Goal: Task Accomplishment & Management: Check status

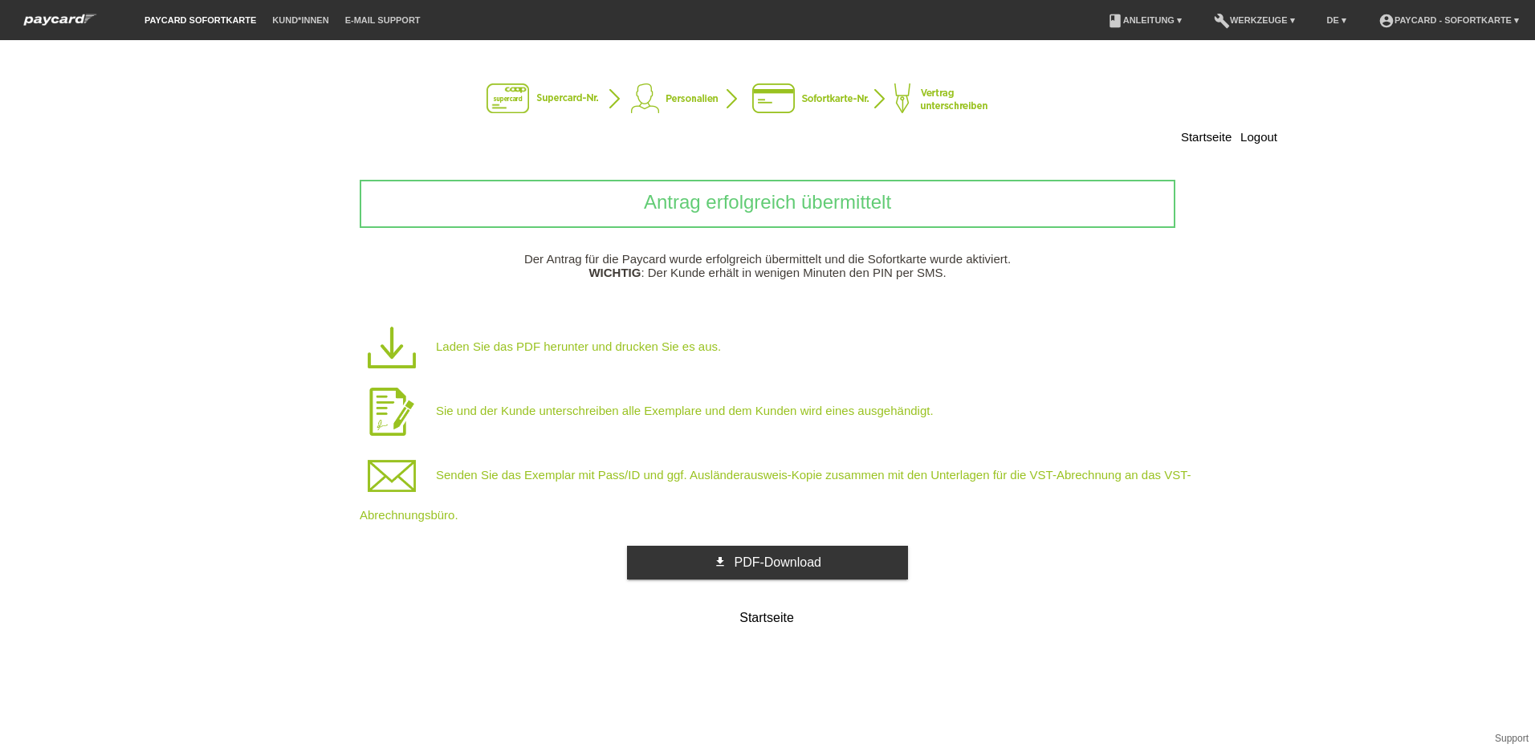
click at [743, 540] on div "Antrag erfolgreich übermittelt Der Antrag für die Paycard wurde erfolgreich übe…" at bounding box center [767, 407] width 1019 height 454
click at [750, 564] on span "PDF-Download" at bounding box center [777, 562] width 87 height 14
click at [1143, 737] on div "Startseite Logout Antrag erfolgreich übermittelt Der Antrag für die Paycard wur…" at bounding box center [767, 394] width 1535 height 708
click at [719, 561] on icon "get_app" at bounding box center [720, 561] width 13 height 13
click at [653, 561] on link "get_app PDF-Download" at bounding box center [767, 563] width 281 height 34
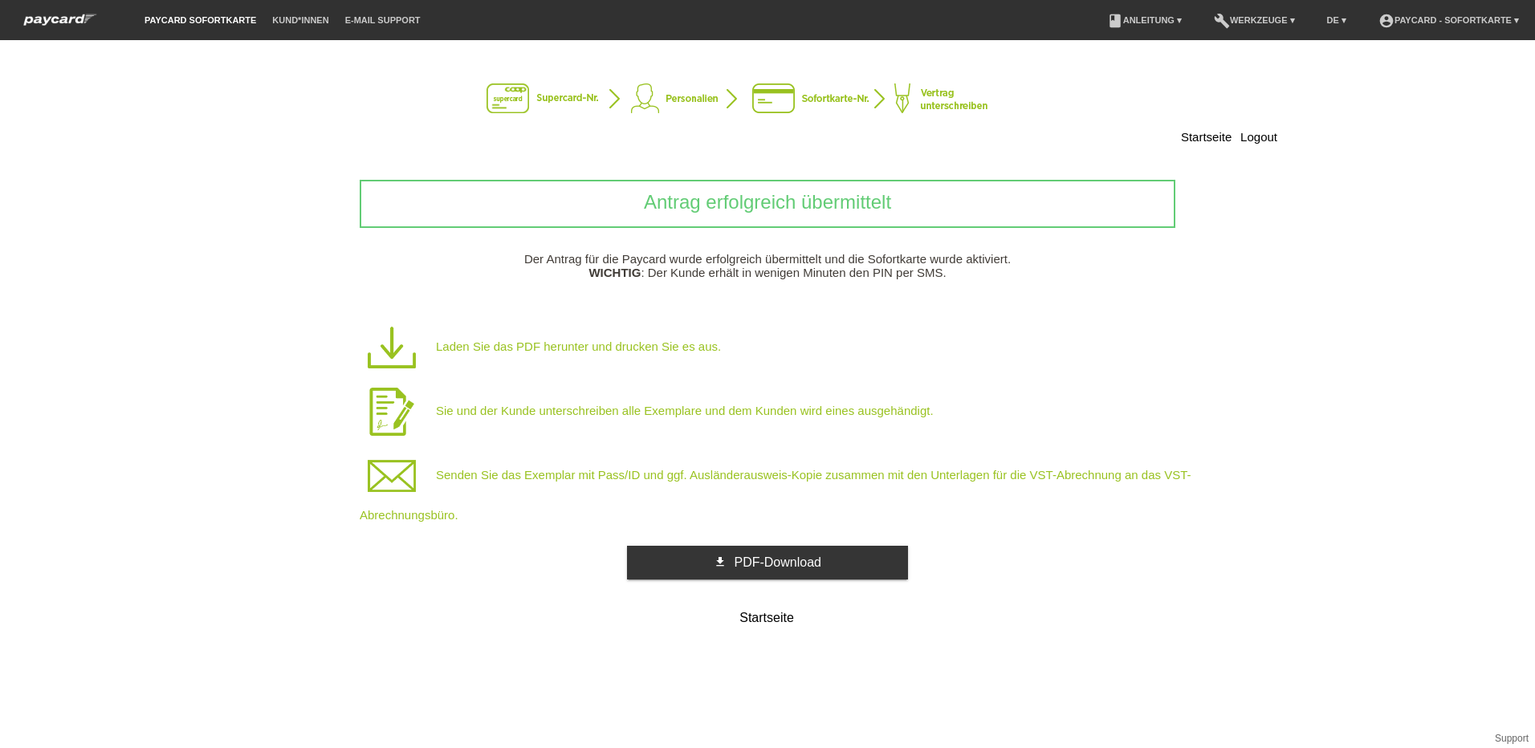
click at [397, 351] on img at bounding box center [392, 347] width 64 height 64
drag, startPoint x: 691, startPoint y: 557, endPoint x: 767, endPoint y: 621, distance: 99.7
click at [767, 621] on link "Startseite" at bounding box center [767, 619] width 281 height 26
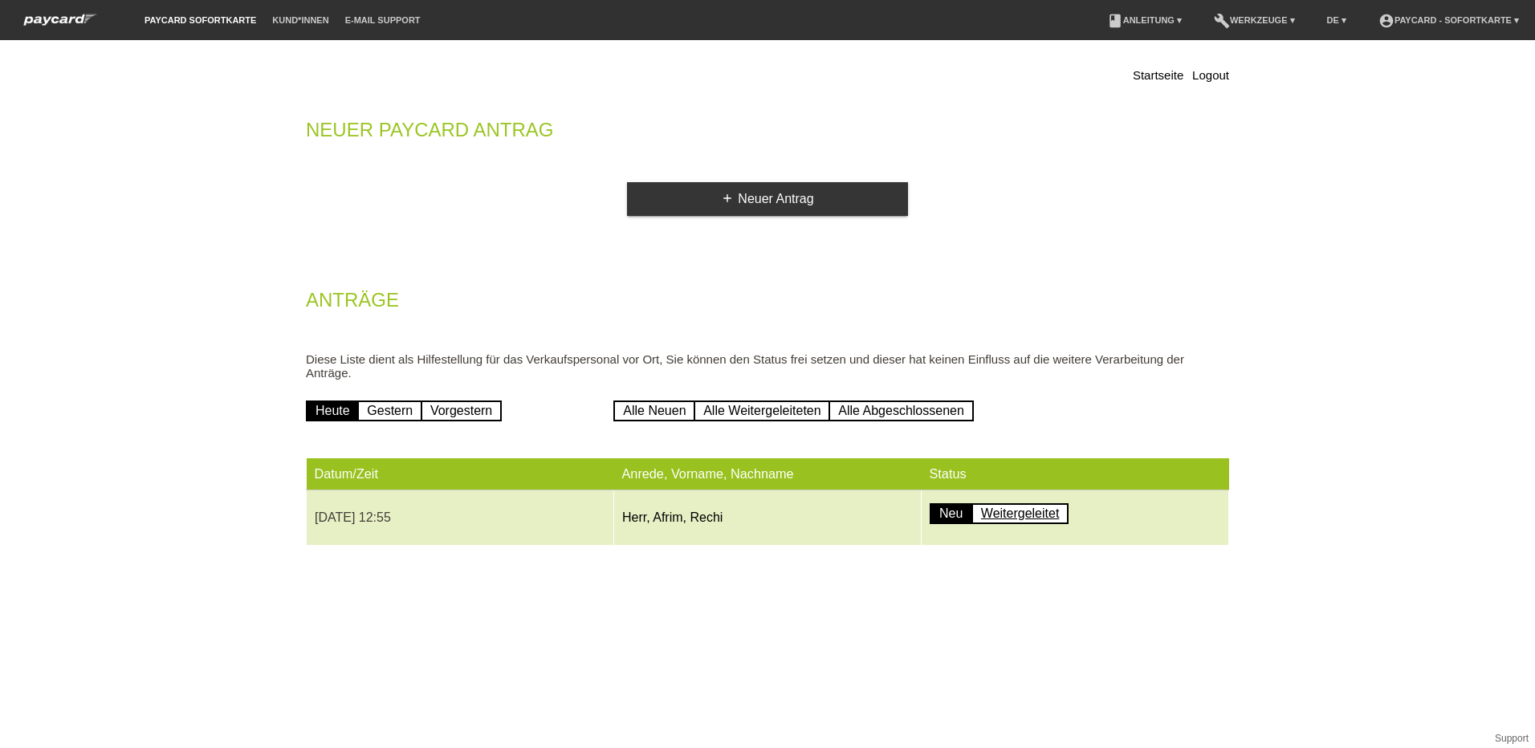
click at [1019, 513] on link "Weitergeleitet" at bounding box center [1020, 513] width 98 height 21
click at [950, 517] on link "Neu" at bounding box center [950, 513] width 43 height 21
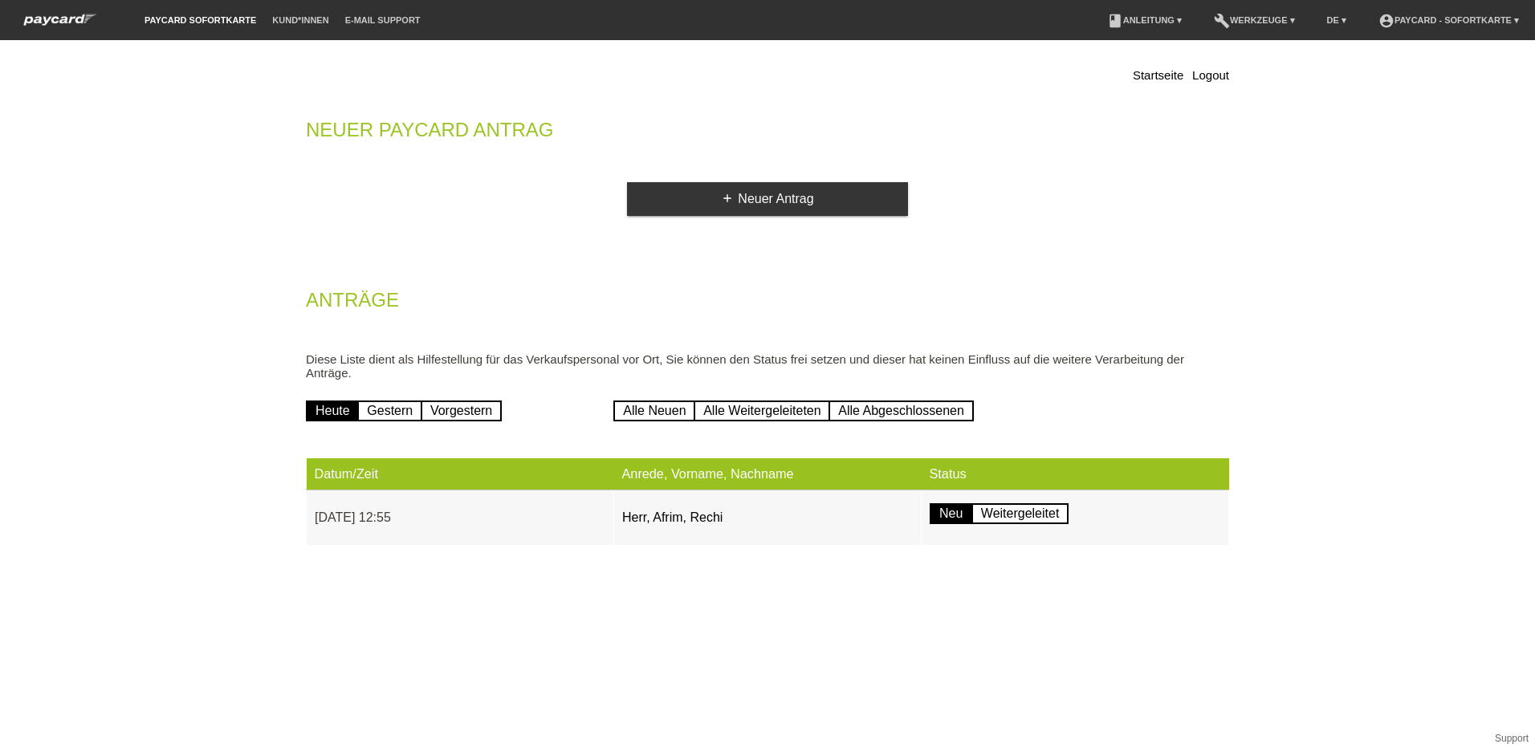
click at [969, 585] on html "paycard Sofortkarte Kund*innen E-Mail Support menu account_circle paycard - Sof…" at bounding box center [767, 293] width 1535 height 586
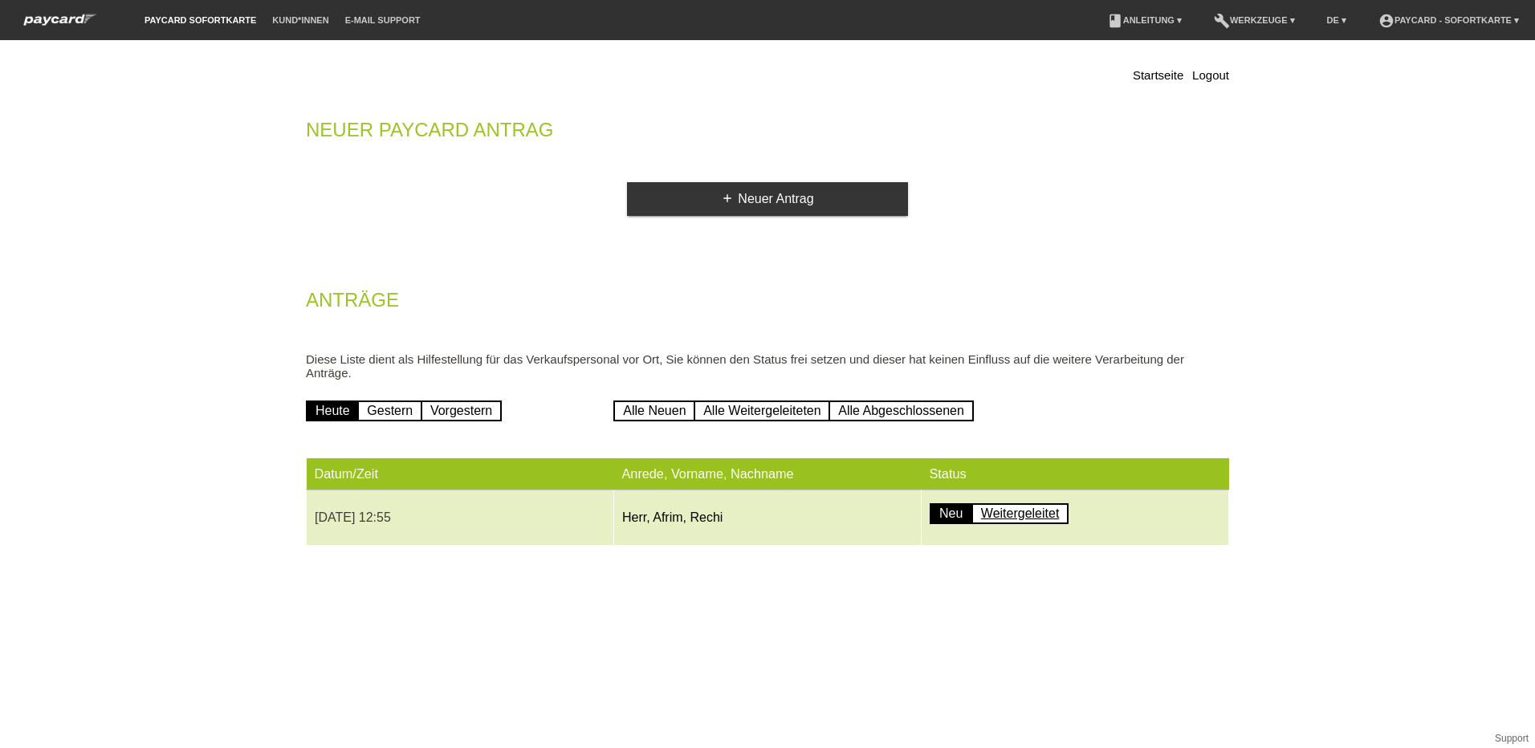
click at [1003, 510] on link "Weitergeleitet" at bounding box center [1020, 513] width 98 height 21
click at [1004, 508] on link "Weitergeleitet" at bounding box center [1020, 513] width 98 height 21
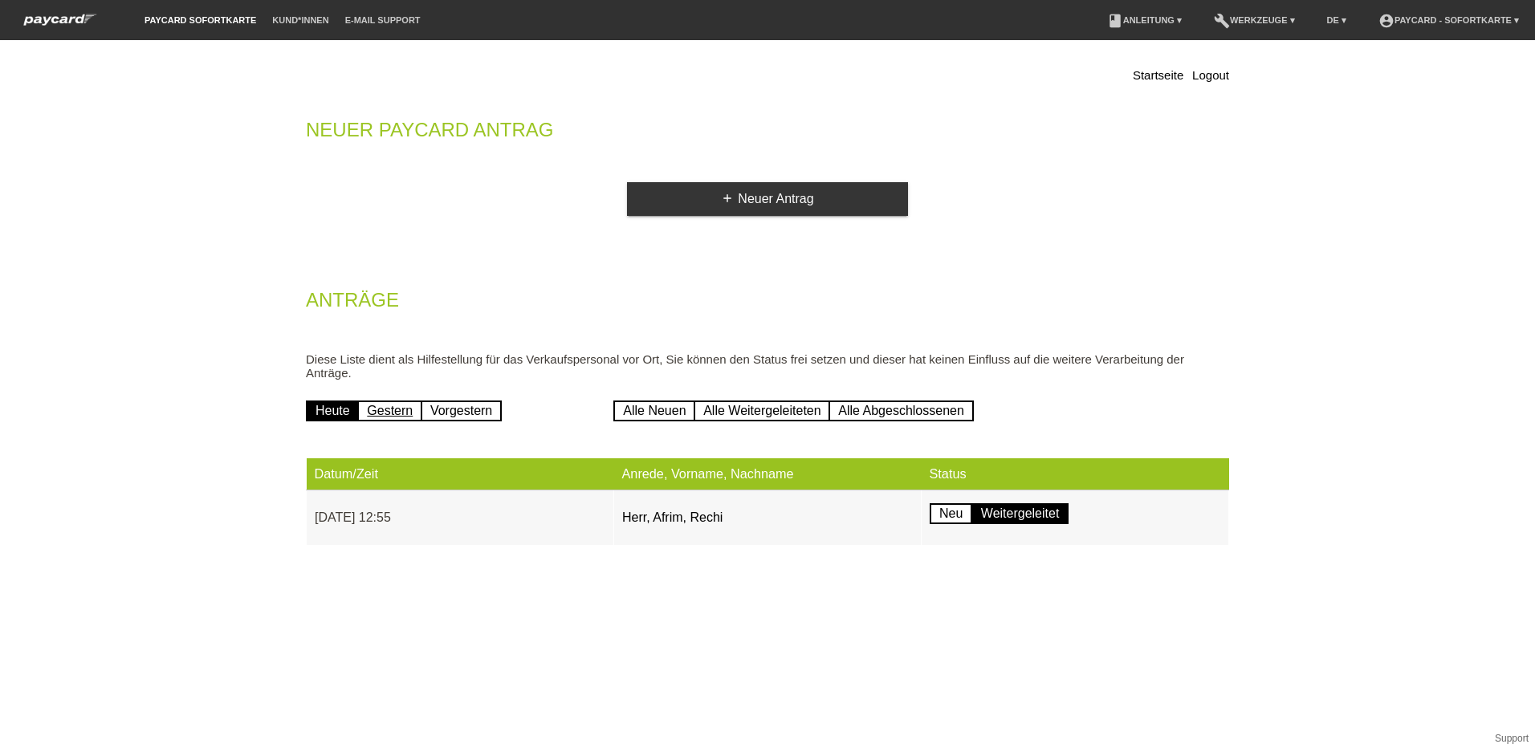
click at [376, 405] on link "Gestern" at bounding box center [389, 411] width 65 height 21
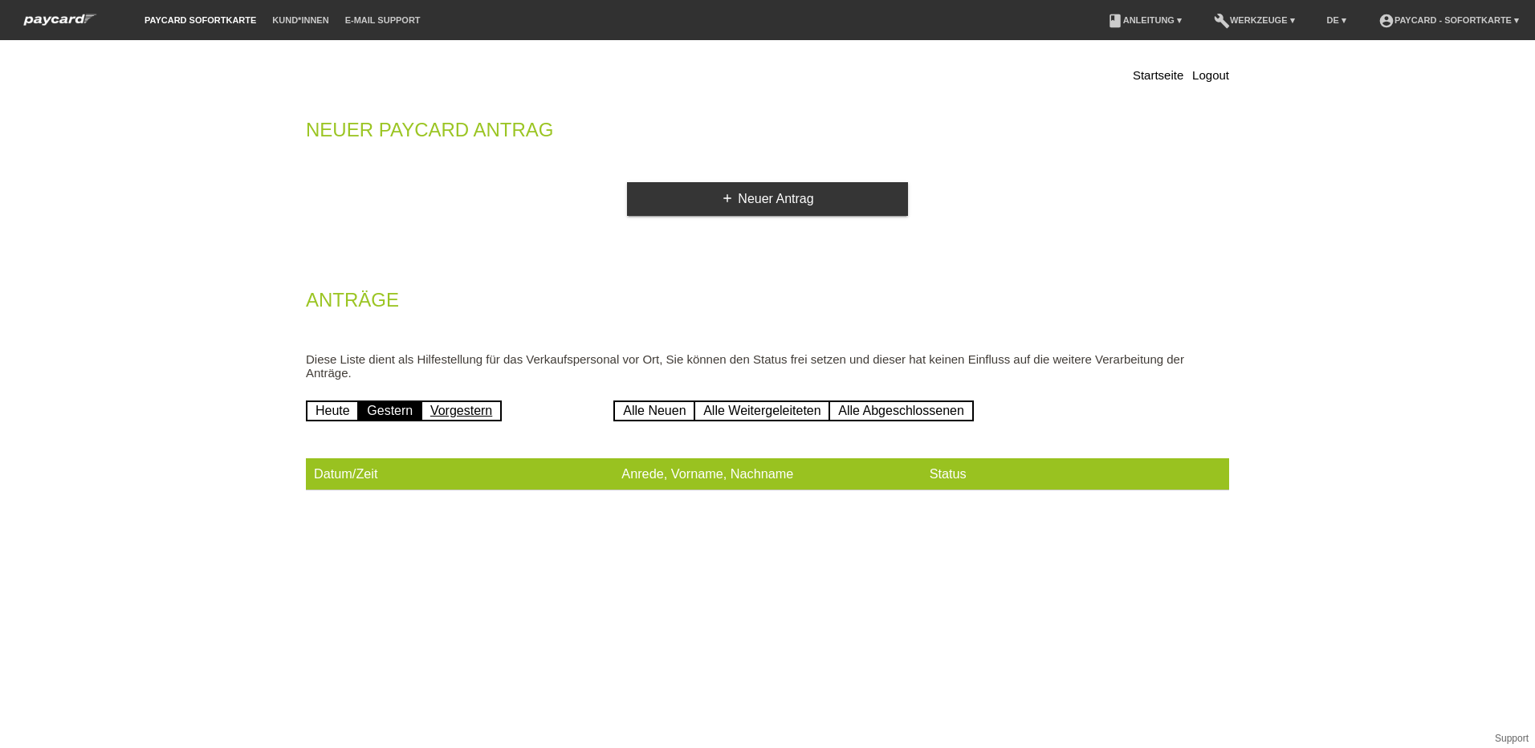
click at [458, 408] on link "Vorgestern" at bounding box center [461, 411] width 81 height 21
click at [645, 407] on link "Alle Neuen" at bounding box center [654, 411] width 82 height 21
click at [719, 412] on link "Alle Weitergeleiteten" at bounding box center [761, 411] width 136 height 21
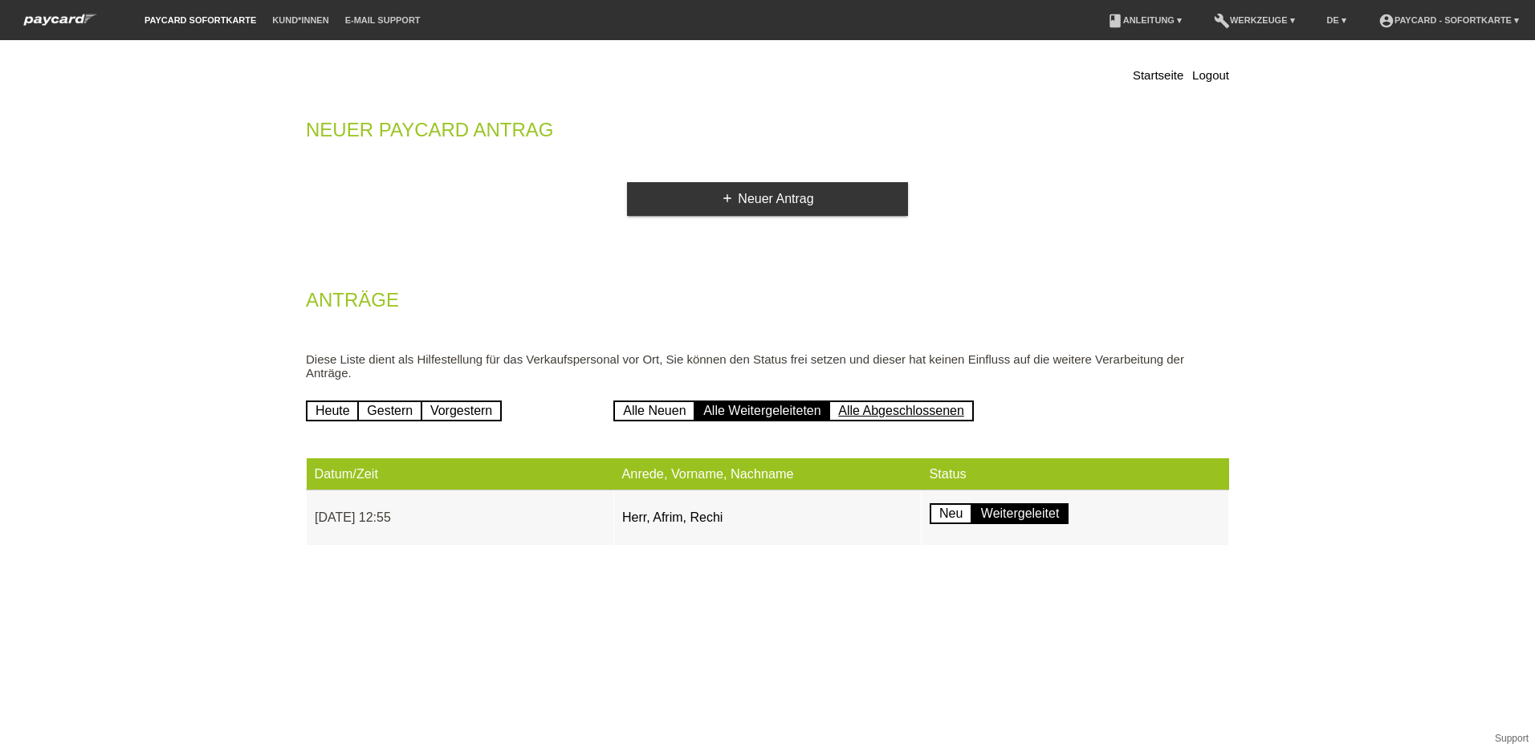
click at [917, 401] on link "Alle Abgeschlossenen" at bounding box center [900, 411] width 145 height 21
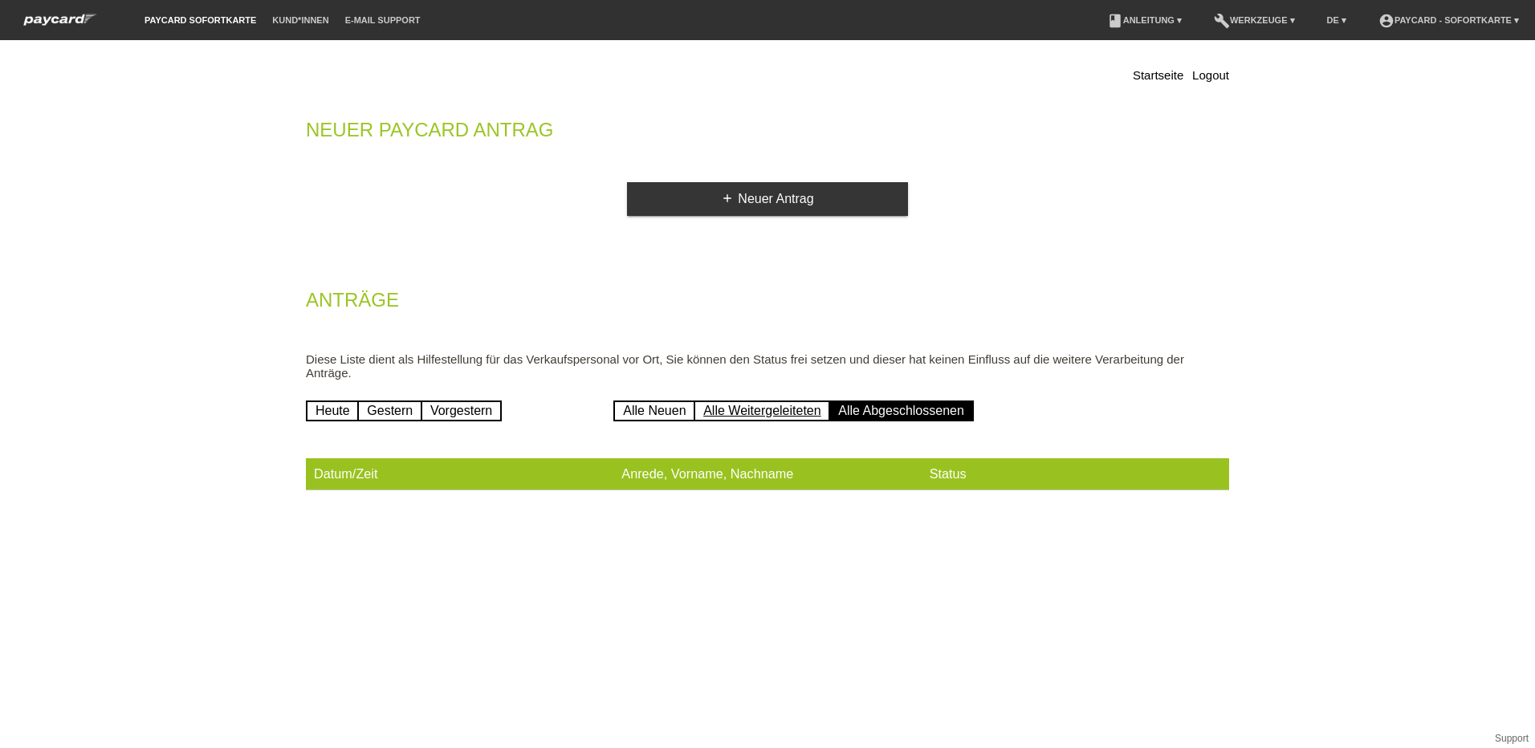
click at [752, 405] on link "Alle Weitergeleiteten" at bounding box center [761, 411] width 136 height 21
